Goal: Task Accomplishment & Management: Complete application form

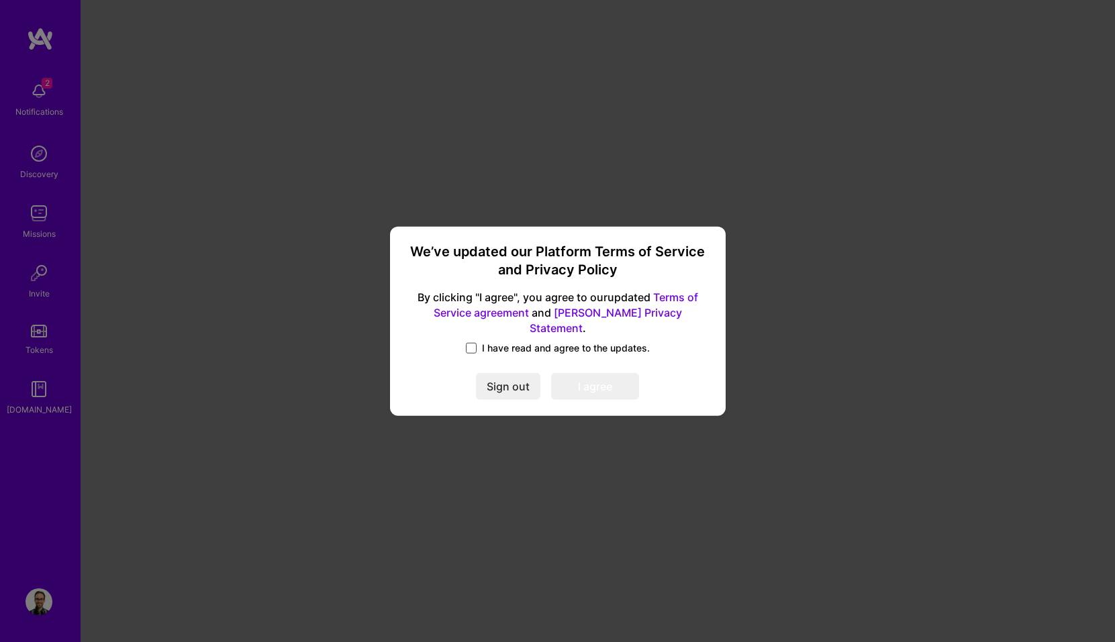
click at [468, 343] on span at bounding box center [471, 348] width 11 height 11
click at [0, 0] on input "I have read and agree to the updates." at bounding box center [0, 0] width 0 height 0
click at [585, 380] on button "I agree" at bounding box center [595, 386] width 88 height 27
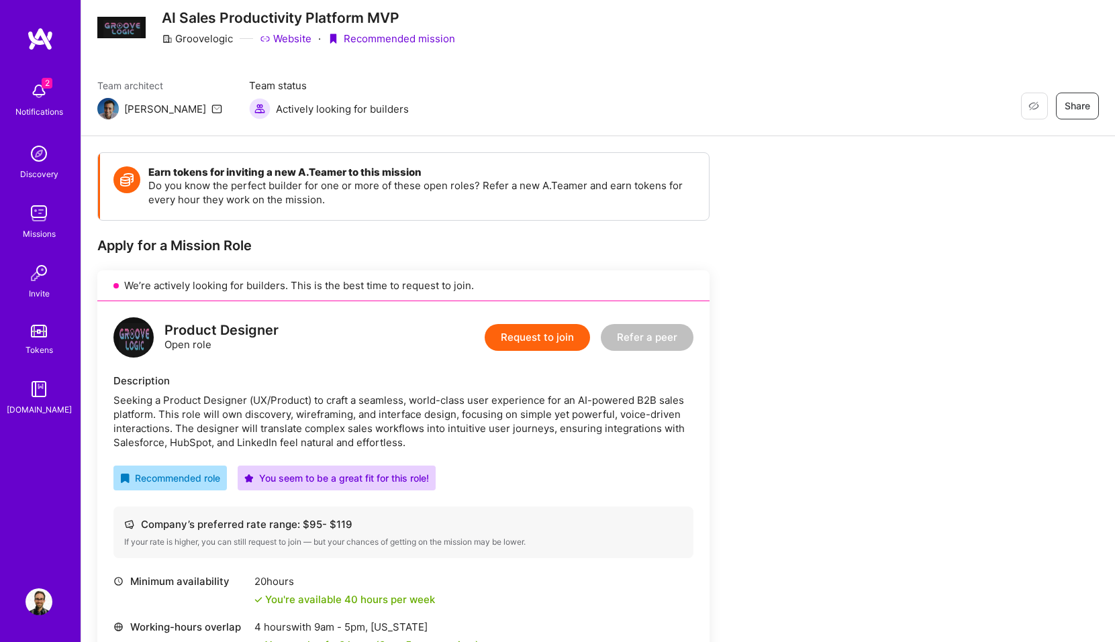
scroll to position [46, 0]
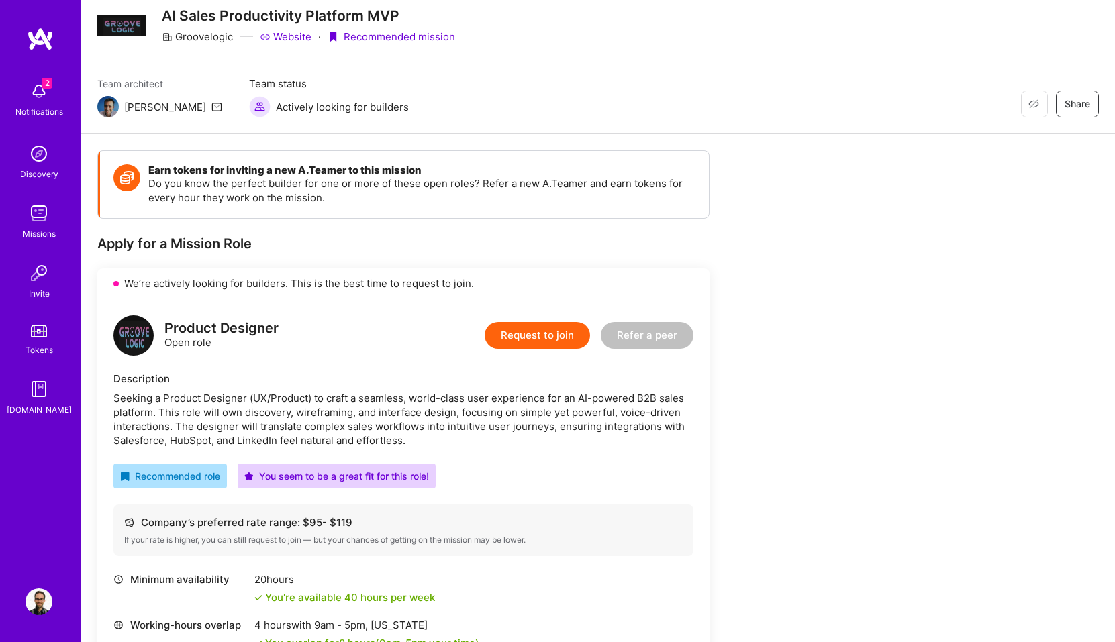
click at [478, 322] on div "Product Designer Open role Request to join Refer a peer" at bounding box center [403, 335] width 580 height 40
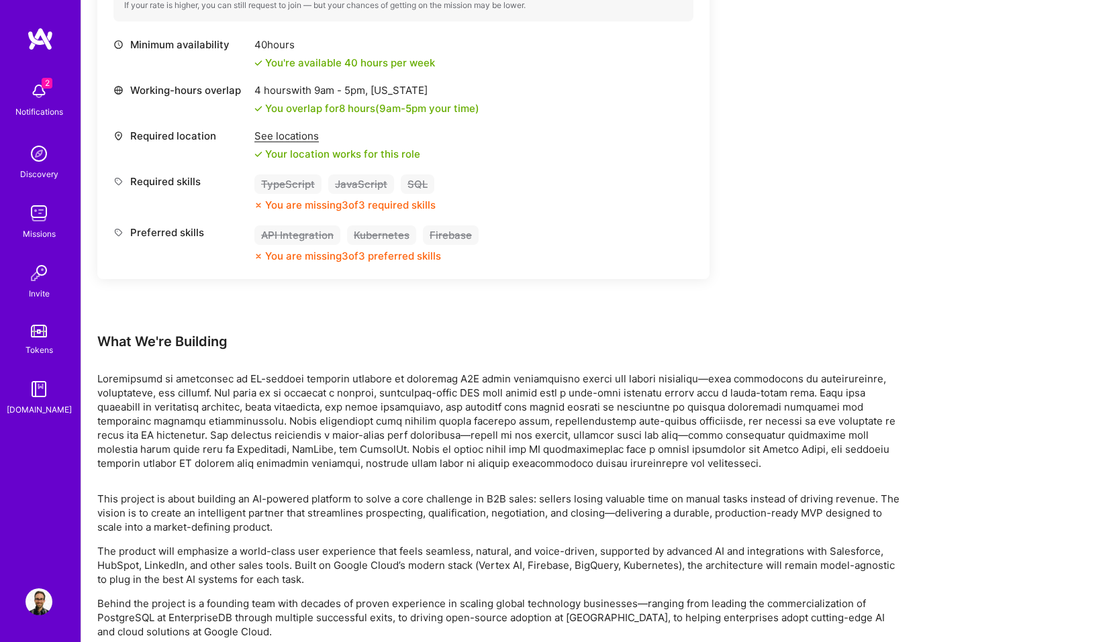
scroll to position [1099, 0]
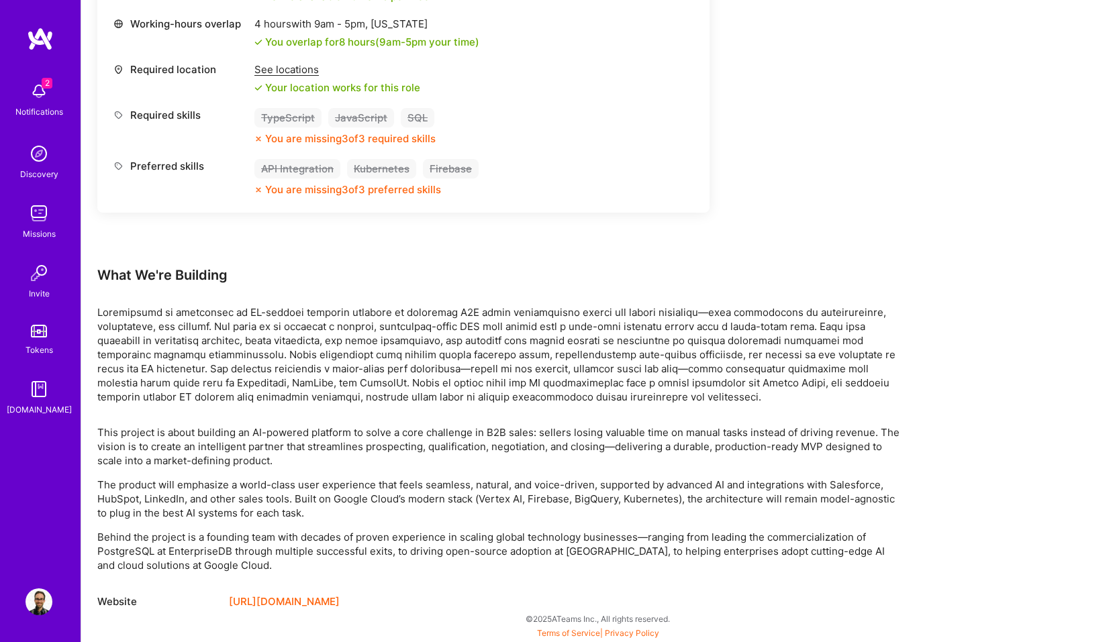
click at [298, 605] on link "[URL][DOMAIN_NAME]" at bounding box center [284, 602] width 111 height 16
click at [320, 598] on link "[URL][DOMAIN_NAME]" at bounding box center [284, 602] width 111 height 16
